Goal: Task Accomplishment & Management: Understand process/instructions

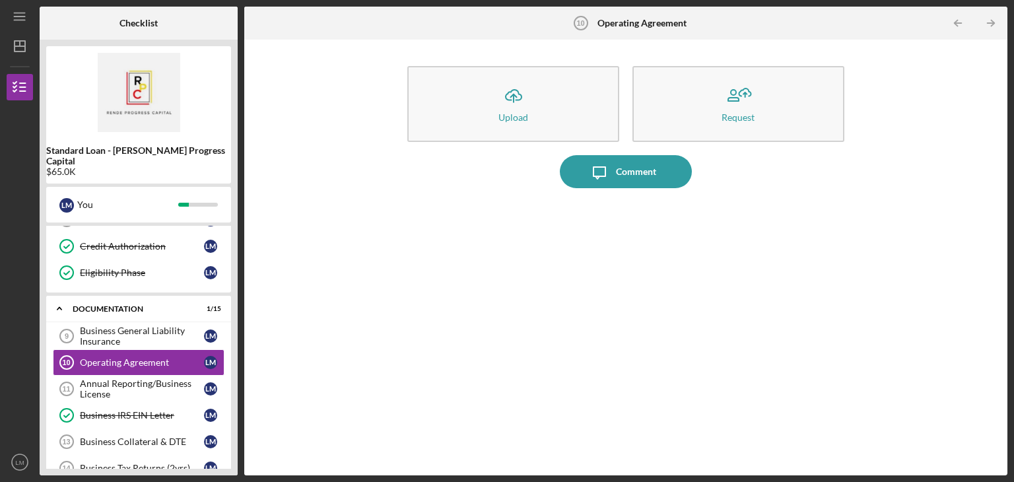
scroll to position [206, 0]
click at [156, 324] on div "Business General Liability Insurance" at bounding box center [142, 334] width 124 height 21
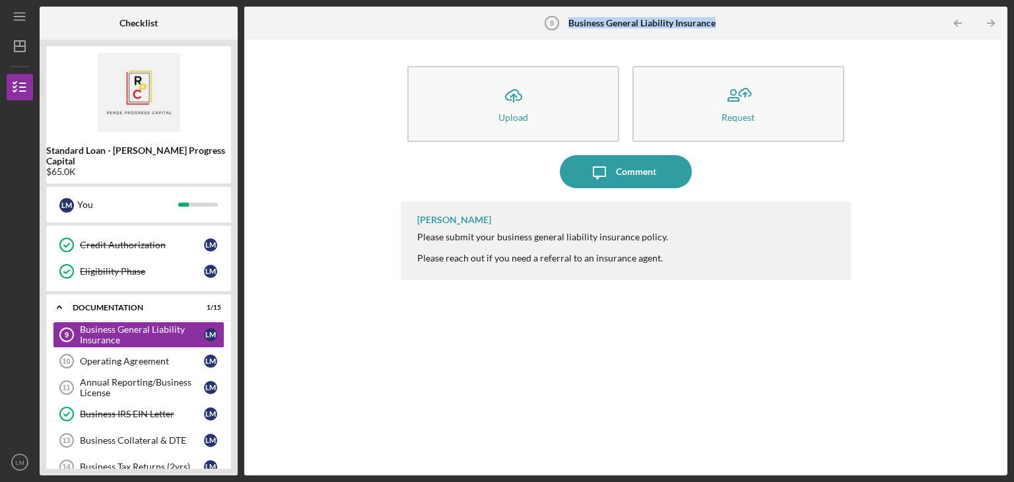
drag, startPoint x: 726, startPoint y: 24, endPoint x: 566, endPoint y: 27, distance: 159.8
click at [566, 27] on div "Business General Liability Insurance 9 Business General Liability Insurance" at bounding box center [626, 23] width 254 height 33
copy div "Business General Liability Insurance"
